Goal: Task Accomplishment & Management: Complete application form

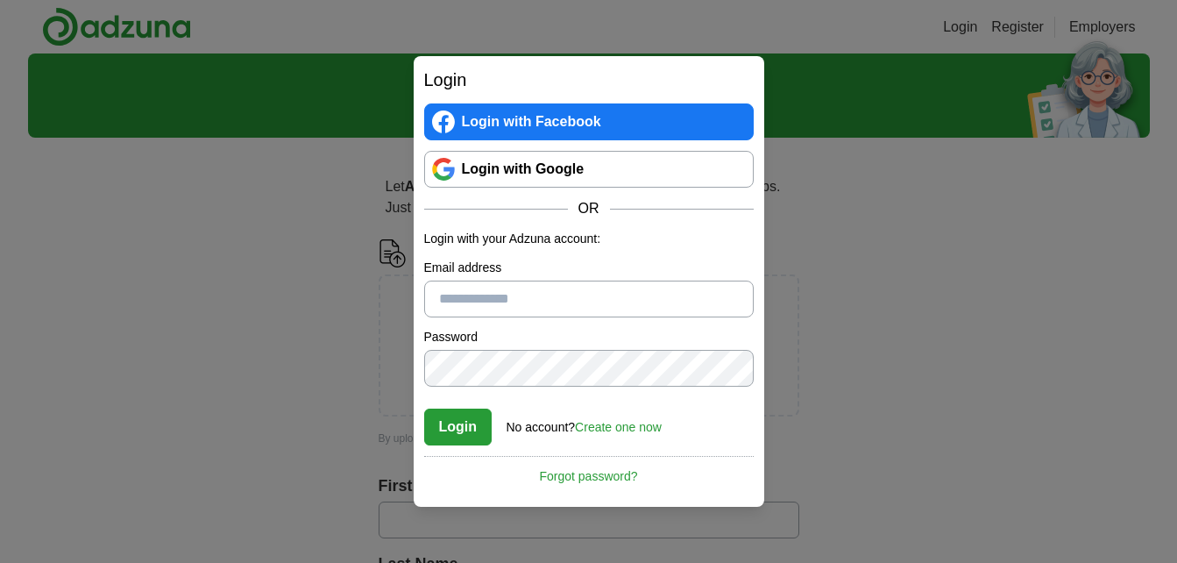
click at [639, 424] on link "Create one now" at bounding box center [618, 427] width 87 height 14
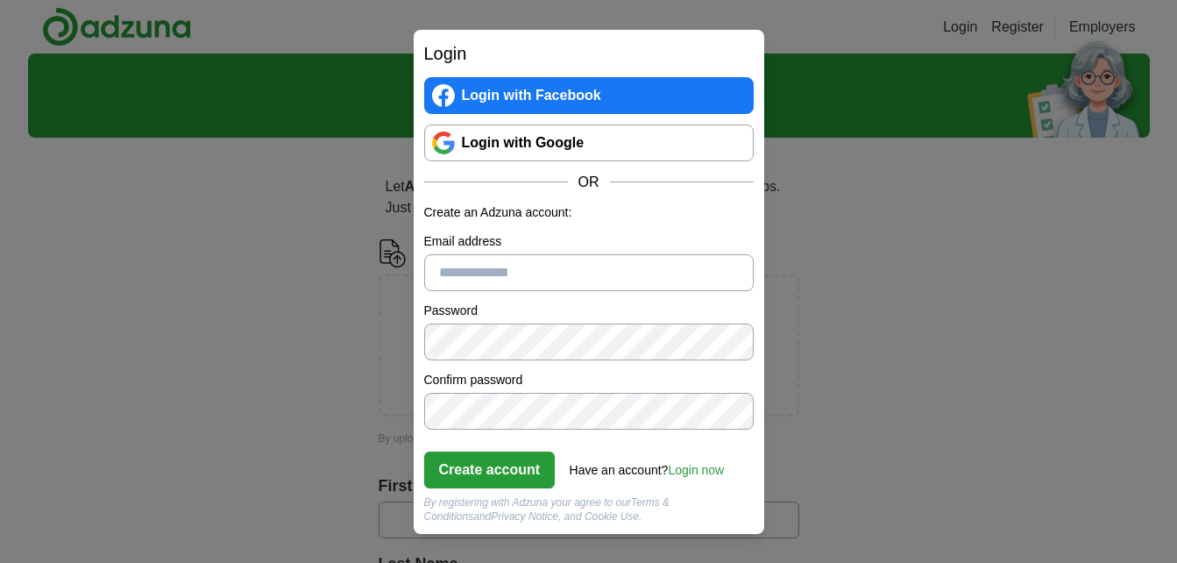
click at [581, 262] on input "Email address" at bounding box center [589, 272] width 330 height 37
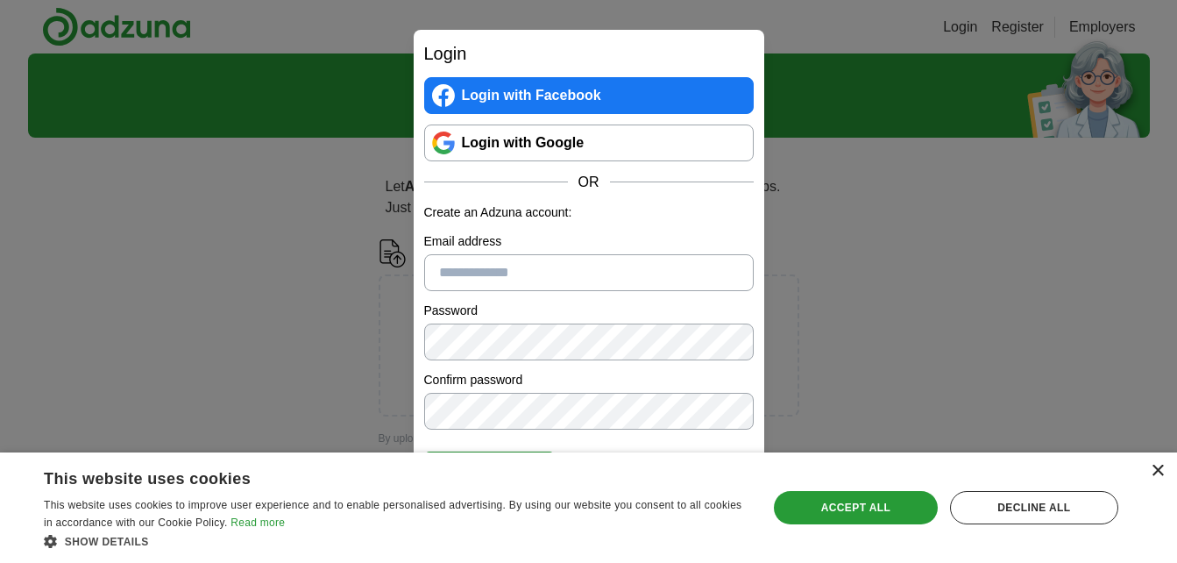
click at [1159, 471] on div "×" at bounding box center [1157, 471] width 13 height 13
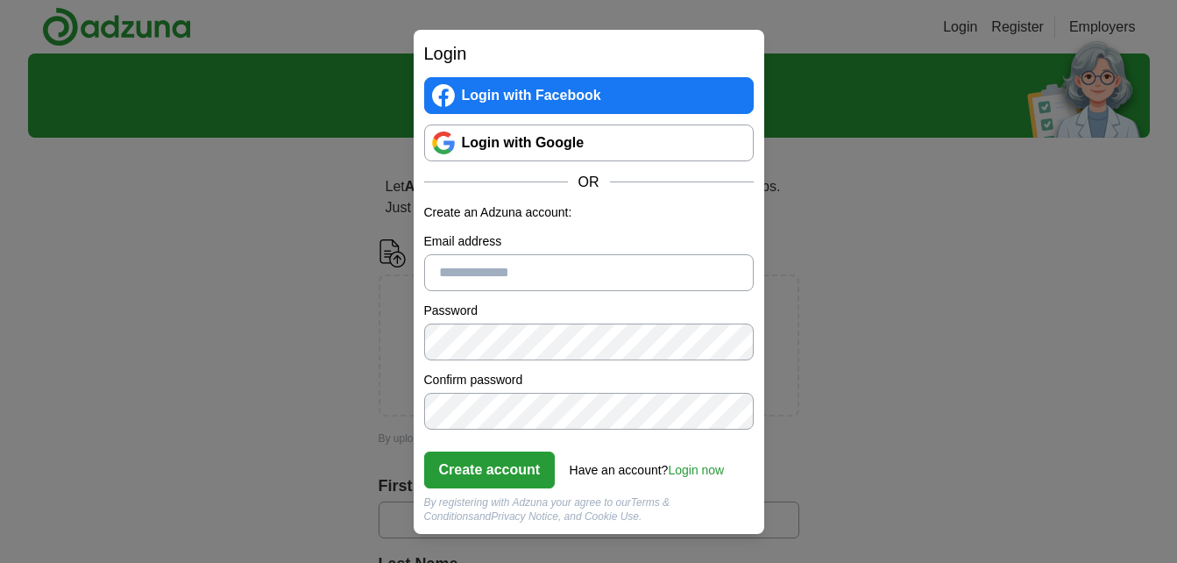
click at [530, 273] on input "Email address" at bounding box center [589, 272] width 330 height 37
type input "**********"
click at [520, 476] on button "Create account" at bounding box center [490, 470] width 132 height 37
